Goal: Task Accomplishment & Management: Manage account settings

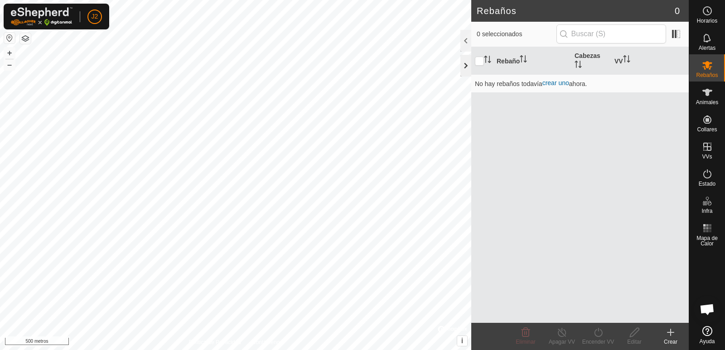
click at [462, 67] on div at bounding box center [465, 66] width 11 height 22
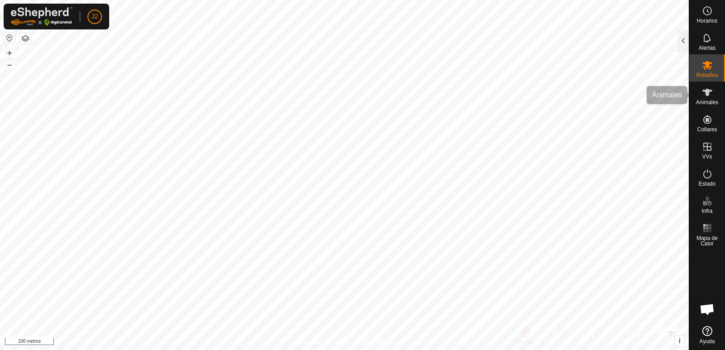
click at [713, 95] on es-animals-svg-icon at bounding box center [707, 92] width 16 height 14
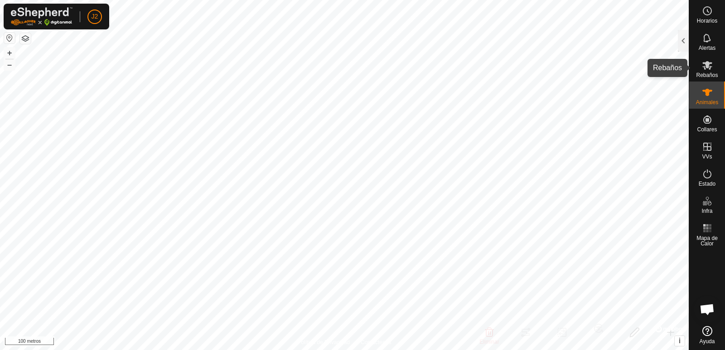
click at [701, 71] on es-mob-svg-icon at bounding box center [707, 65] width 16 height 14
click at [681, 46] on div at bounding box center [683, 41] width 11 height 22
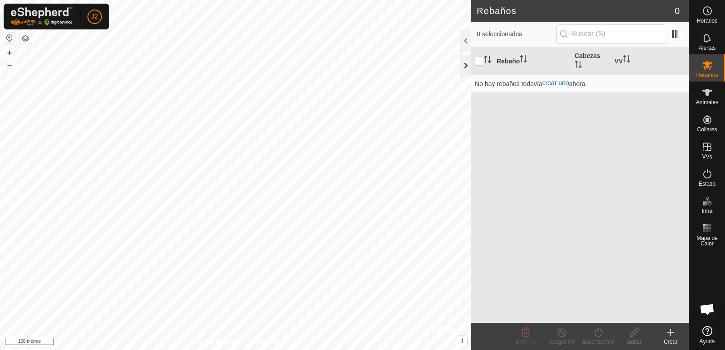
click at [462, 67] on div at bounding box center [465, 66] width 11 height 22
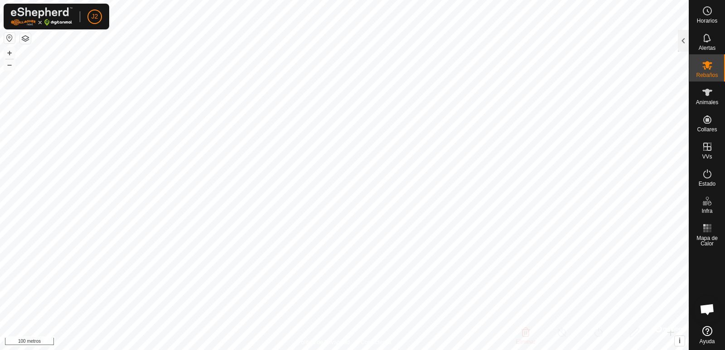
click at [6, 36] on button "button" at bounding box center [9, 38] width 11 height 11
click at [11, 38] on button "button" at bounding box center [9, 38] width 11 height 11
click at [28, 39] on button "button" at bounding box center [25, 38] width 11 height 11
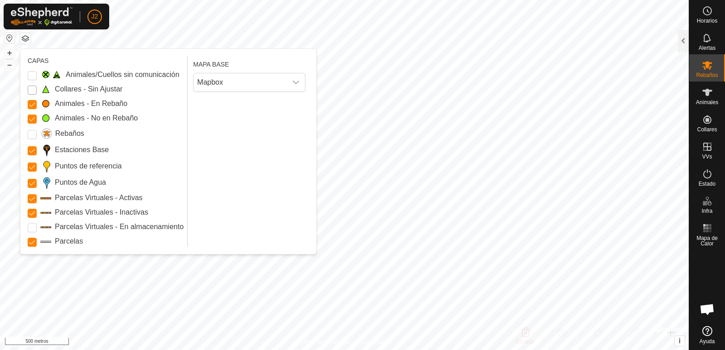
click at [34, 92] on Unfitted "Collares - Sin Ajustar" at bounding box center [32, 90] width 9 height 9
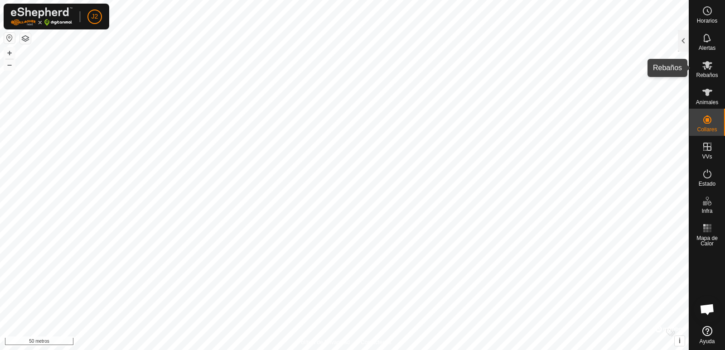
click at [704, 71] on es-mob-svg-icon at bounding box center [707, 65] width 16 height 14
click at [686, 47] on div at bounding box center [683, 41] width 11 height 22
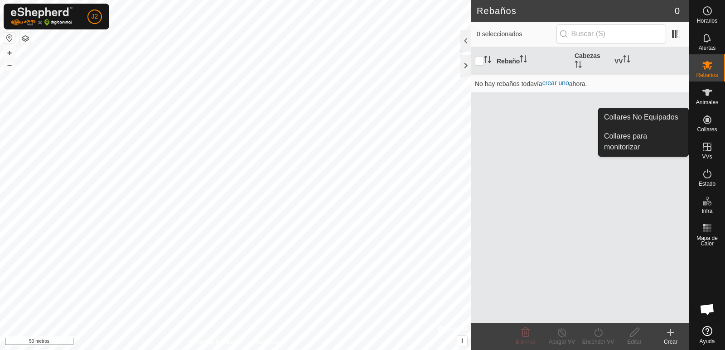
click at [700, 123] on es-neckbands-svg-icon at bounding box center [707, 119] width 16 height 14
click at [704, 124] on icon at bounding box center [707, 119] width 11 height 11
click at [706, 101] on font "Animales" at bounding box center [707, 102] width 22 height 6
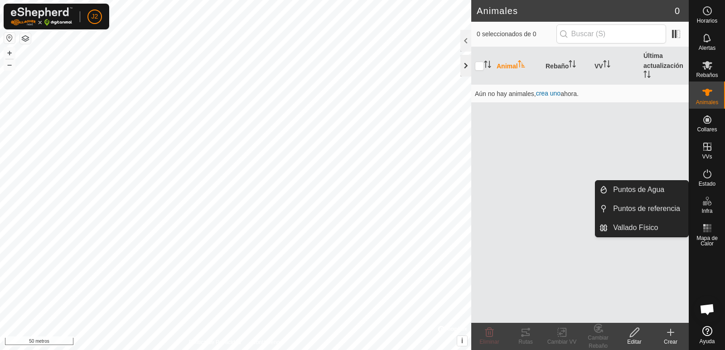
click at [464, 67] on div at bounding box center [465, 66] width 11 height 22
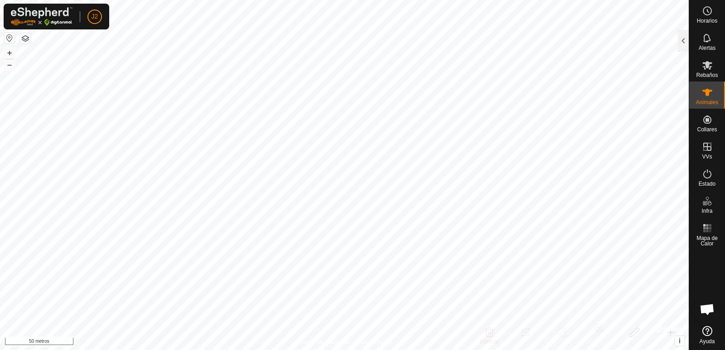
click at [702, 308] on span "Chat abierto" at bounding box center [706, 310] width 15 height 13
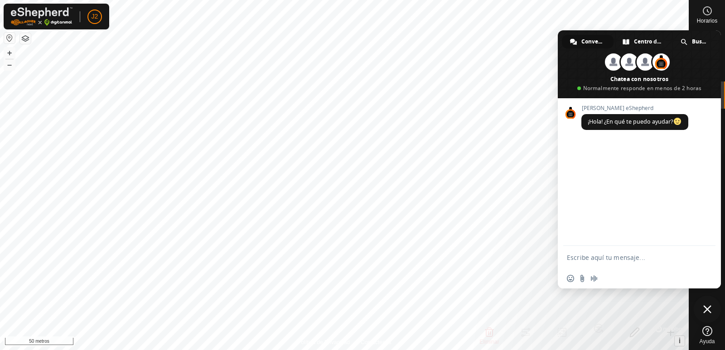
click at [705, 309] on span "Cerrar el chat" at bounding box center [707, 309] width 8 height 8
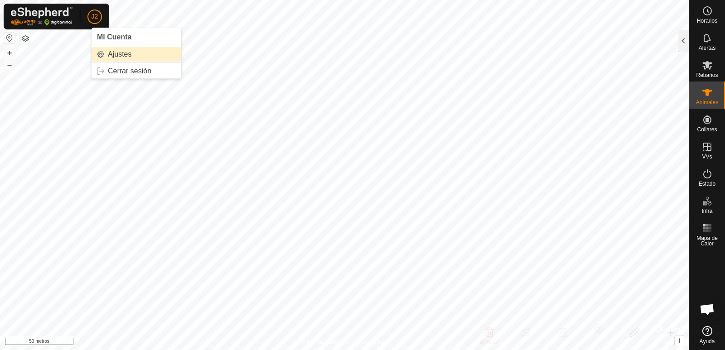
click at [114, 55] on link "Ajustes" at bounding box center [137, 54] width 90 height 14
click at [11, 53] on font "+" at bounding box center [9, 53] width 5 height 10
